Goal: Task Accomplishment & Management: Use online tool/utility

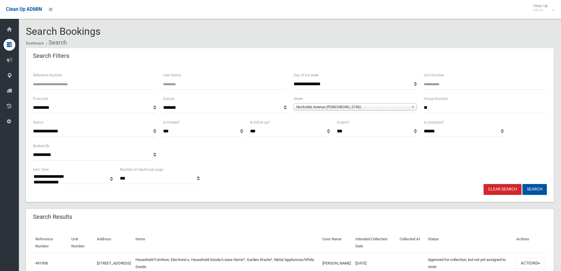
select select
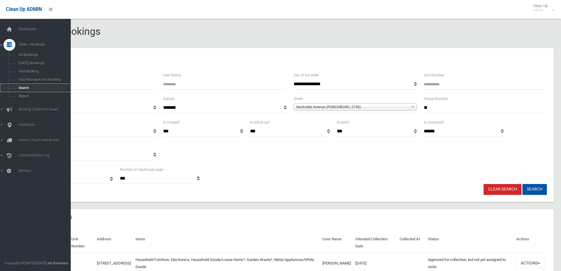
click at [21, 88] on span "Search" at bounding box center [43, 88] width 53 height 4
click at [22, 88] on span "Search" at bounding box center [43, 88] width 53 height 4
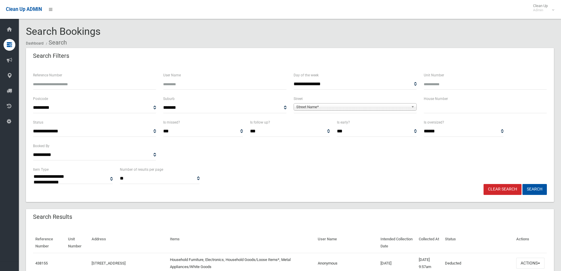
select select
click at [447, 110] on input "text" at bounding box center [485, 107] width 123 height 11
type input "*"
click at [313, 104] on span "Street Name*" at bounding box center [352, 106] width 113 height 7
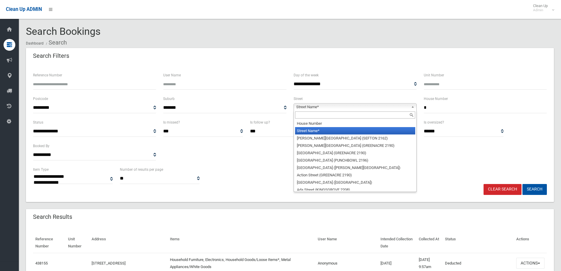
click at [303, 115] on input "text" at bounding box center [355, 114] width 120 height 7
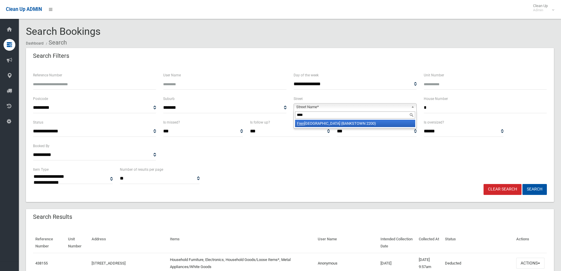
type input "****"
click at [320, 123] on li "Fren ch Avenue (BANKSTOWN 2200)" at bounding box center [355, 123] width 120 height 7
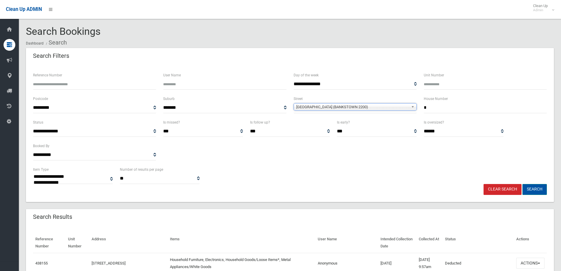
click at [535, 189] on button "Search" at bounding box center [535, 189] width 24 height 11
click at [534, 189] on button "Search" at bounding box center [535, 189] width 24 height 11
click at [533, 189] on button "Search" at bounding box center [535, 189] width 24 height 11
click at [535, 189] on button "Search" at bounding box center [535, 189] width 24 height 11
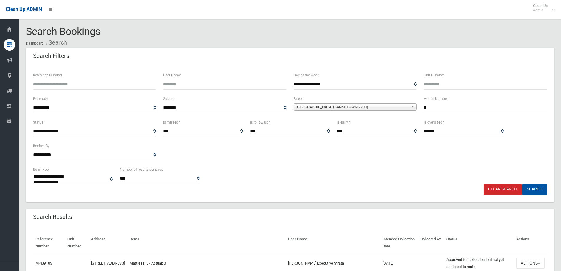
select select
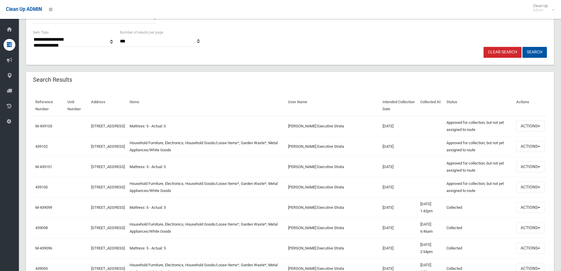
scroll to position [147, 0]
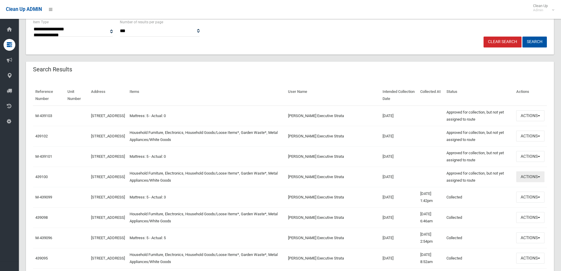
click at [525, 178] on button "Actions" at bounding box center [530, 176] width 28 height 11
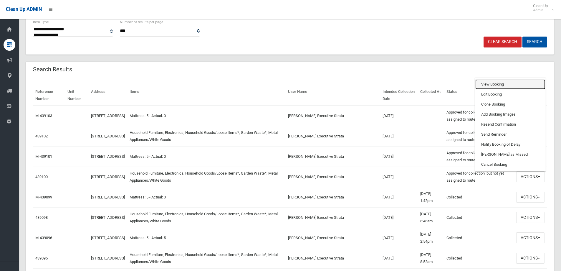
click at [486, 84] on link "View Booking" at bounding box center [510, 84] width 70 height 10
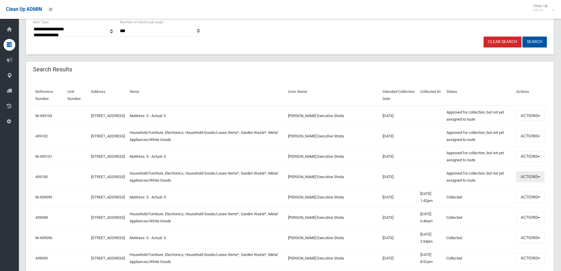
click at [530, 175] on button "Actions" at bounding box center [530, 176] width 28 height 11
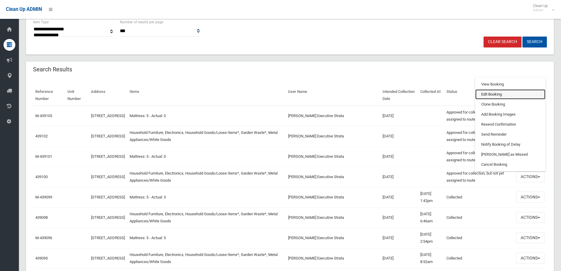
click at [488, 95] on link "Edit Booking" at bounding box center [510, 94] width 70 height 10
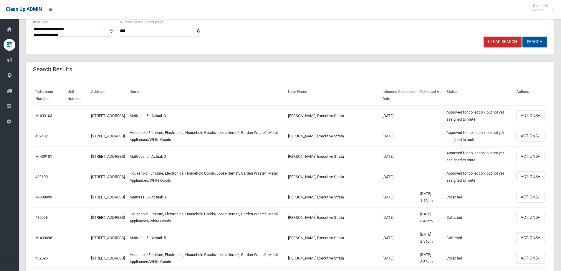
click at [531, 41] on button "Search" at bounding box center [535, 42] width 24 height 11
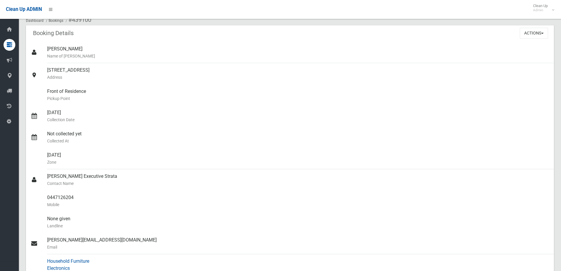
scroll to position [29, 0]
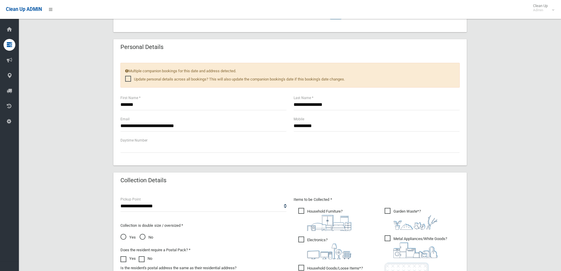
scroll to position [236, 0]
click at [137, 125] on input "**********" at bounding box center [203, 125] width 166 height 11
type input "**********"
click at [141, 103] on input "*******" at bounding box center [203, 104] width 166 height 11
type input "*"
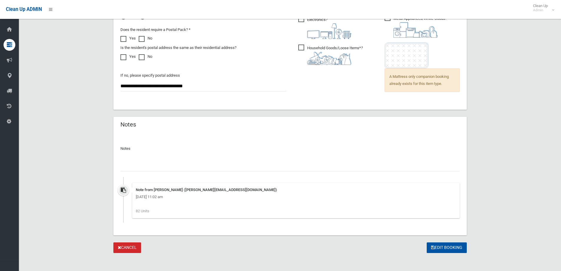
scroll to position [459, 0]
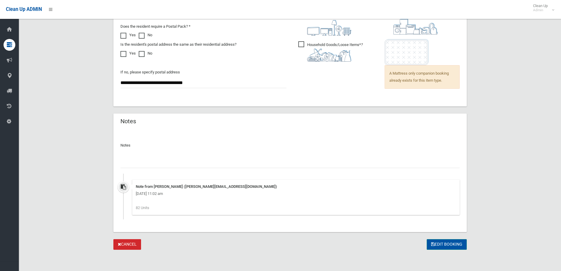
type input "********"
click at [445, 244] on button "Edit Booking" at bounding box center [447, 244] width 40 height 11
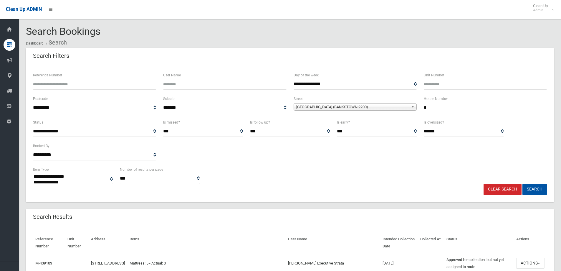
select select
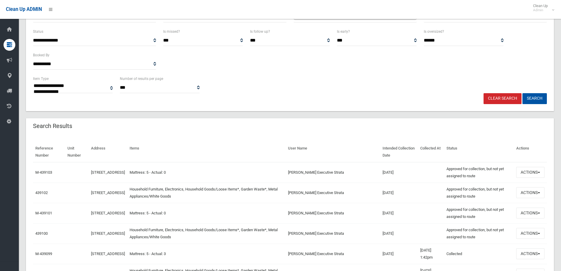
scroll to position [147, 0]
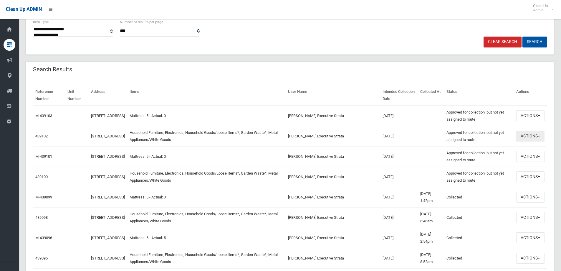
drag, startPoint x: 528, startPoint y: 138, endPoint x: 528, endPoint y: 135, distance: 3.6
click at [528, 138] on button "Actions" at bounding box center [530, 135] width 28 height 11
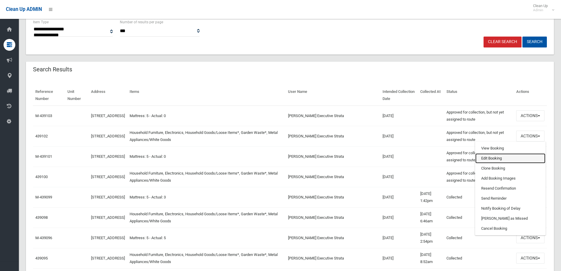
click at [485, 159] on link "Edit Booking" at bounding box center [510, 158] width 70 height 10
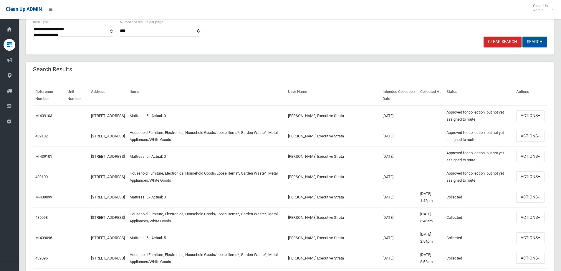
click at [536, 42] on button "Search" at bounding box center [535, 42] width 24 height 11
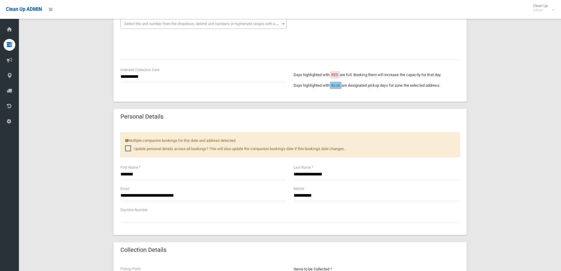
scroll to position [177, 0]
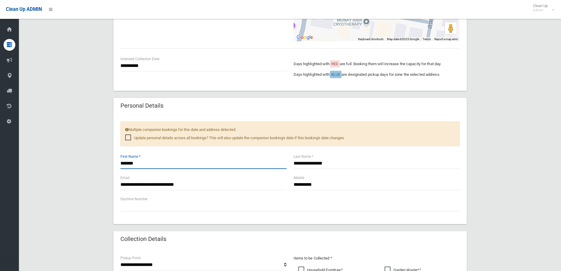
click at [138, 162] on input "*******" at bounding box center [203, 163] width 166 height 11
type input "*"
type input "********"
click at [137, 184] on input "**********" at bounding box center [203, 184] width 166 height 11
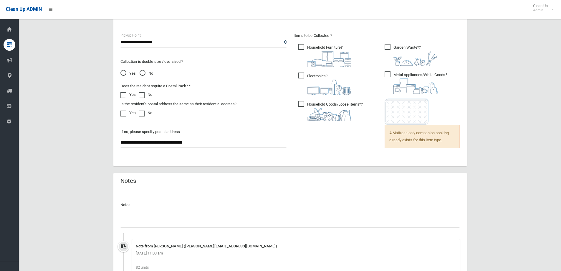
scroll to position [459, 0]
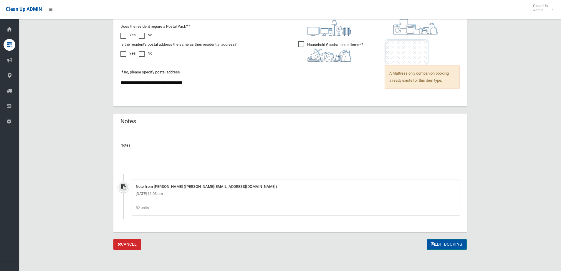
type input "**********"
click at [444, 245] on button "Edit Booking" at bounding box center [447, 244] width 40 height 11
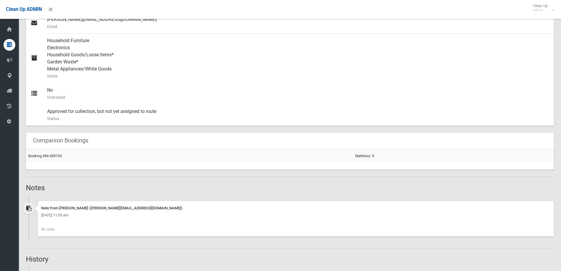
scroll to position [265, 0]
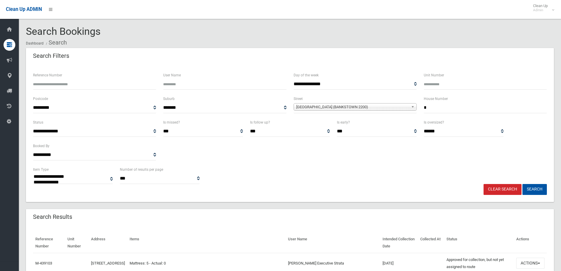
select select
click at [533, 190] on button "Search" at bounding box center [535, 189] width 24 height 11
select select
